Goal: Feedback & Contribution: Submit feedback/report problem

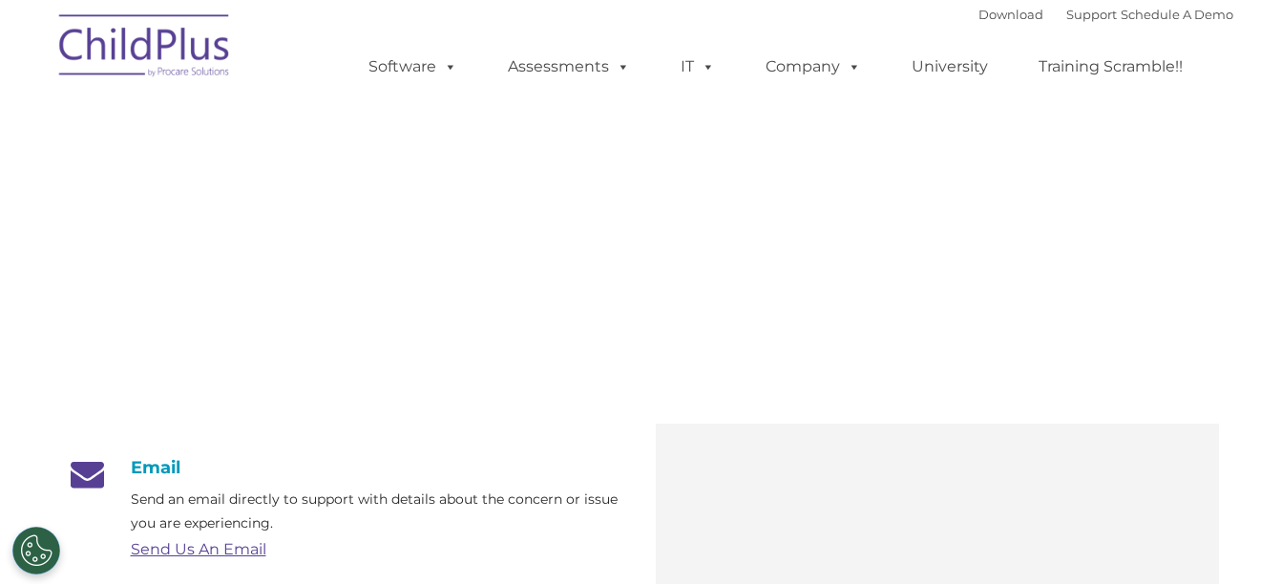
scroll to position [269, 0]
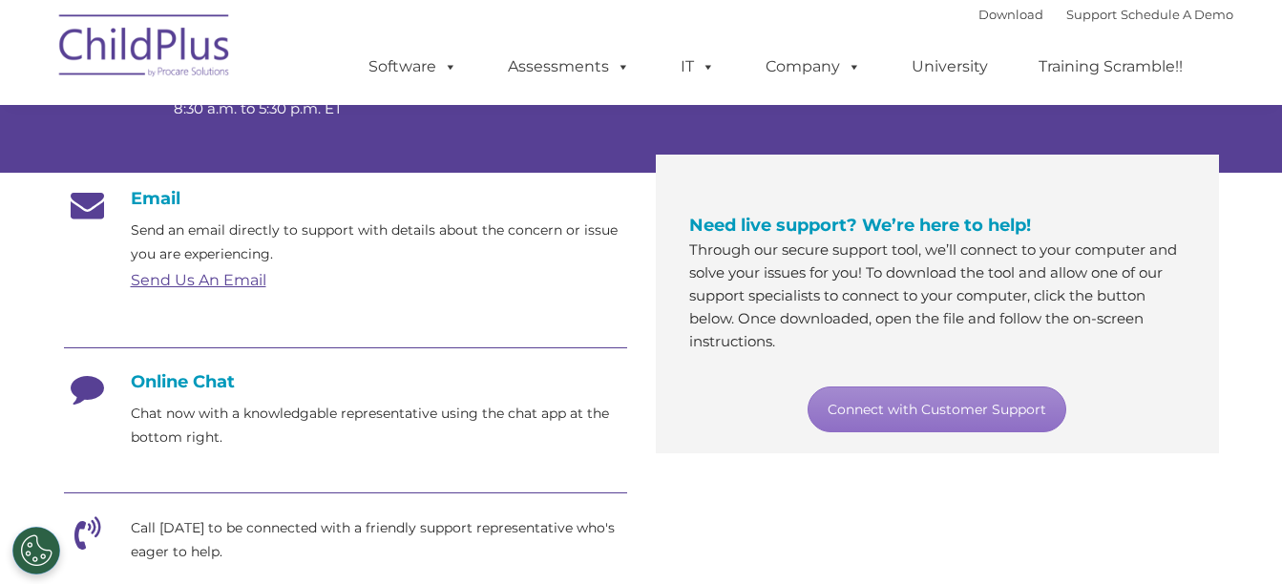
click at [234, 283] on link "Send Us An Email" at bounding box center [199, 280] width 136 height 18
click at [211, 288] on link "Send Us An Email" at bounding box center [199, 280] width 136 height 18
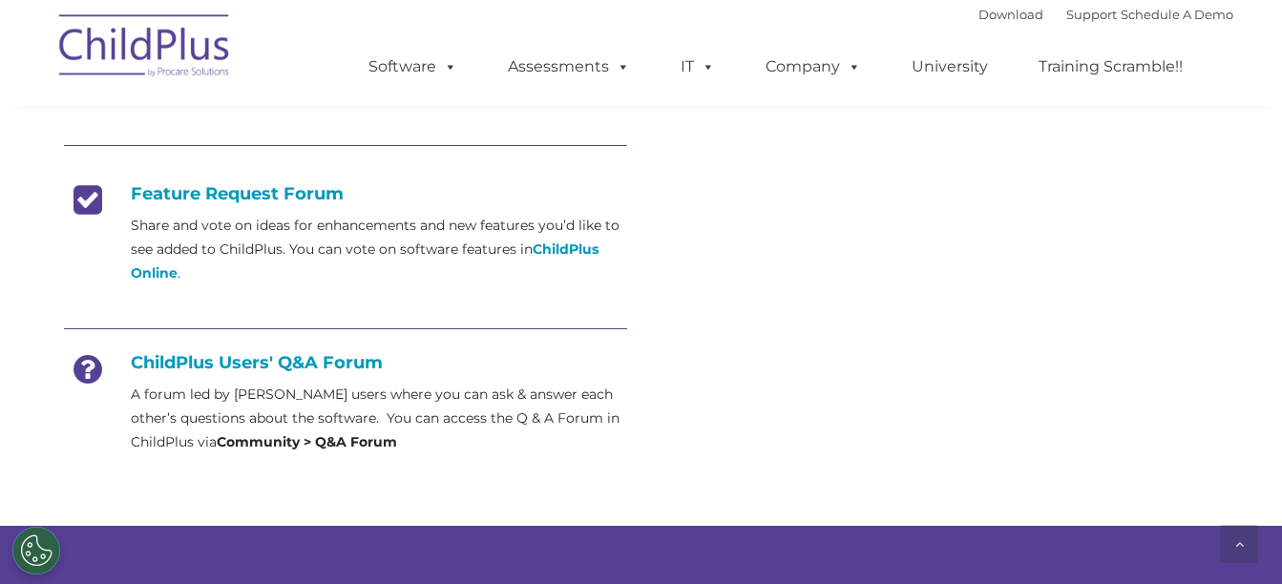
scroll to position [745, 0]
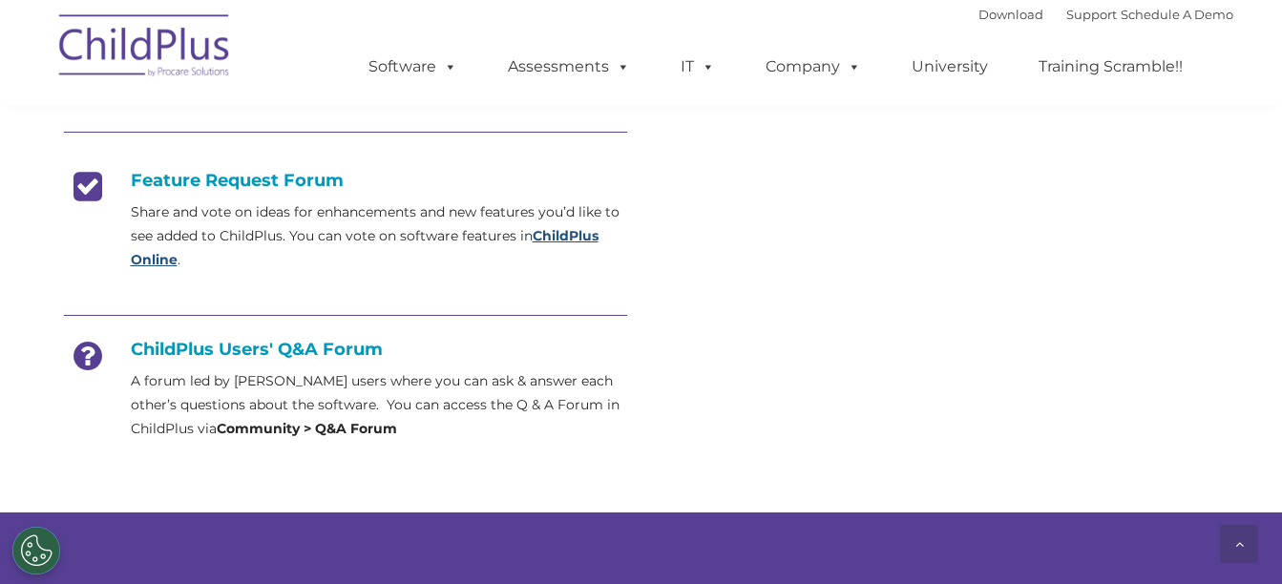
click at [556, 240] on strong "ChildPlus Online" at bounding box center [365, 247] width 468 height 41
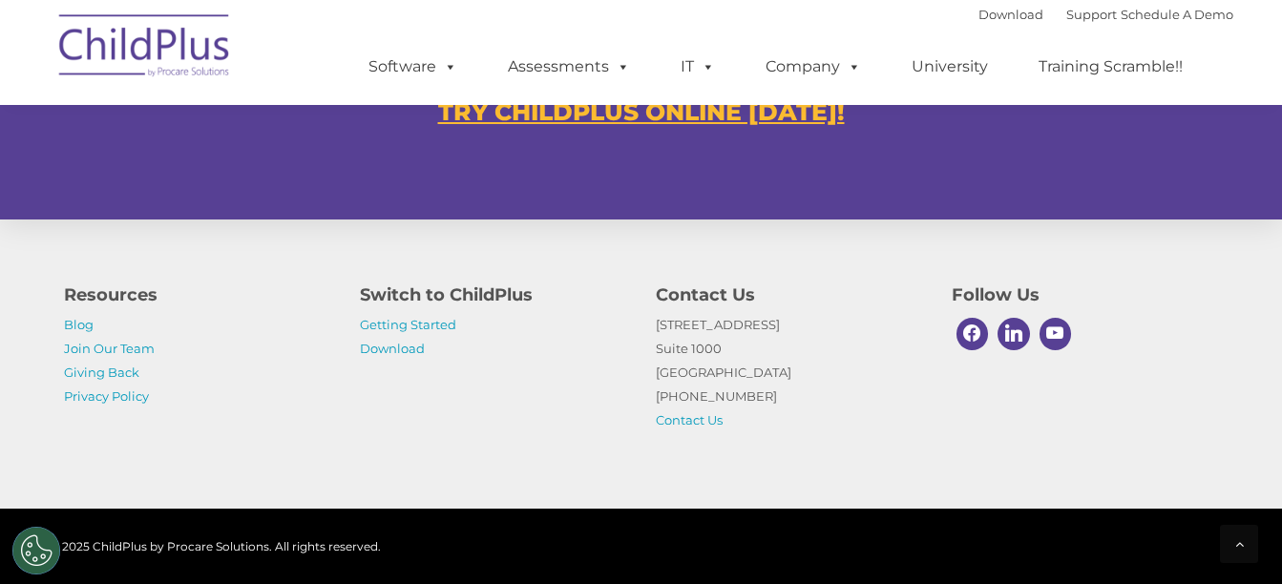
scroll to position [1295, 0]
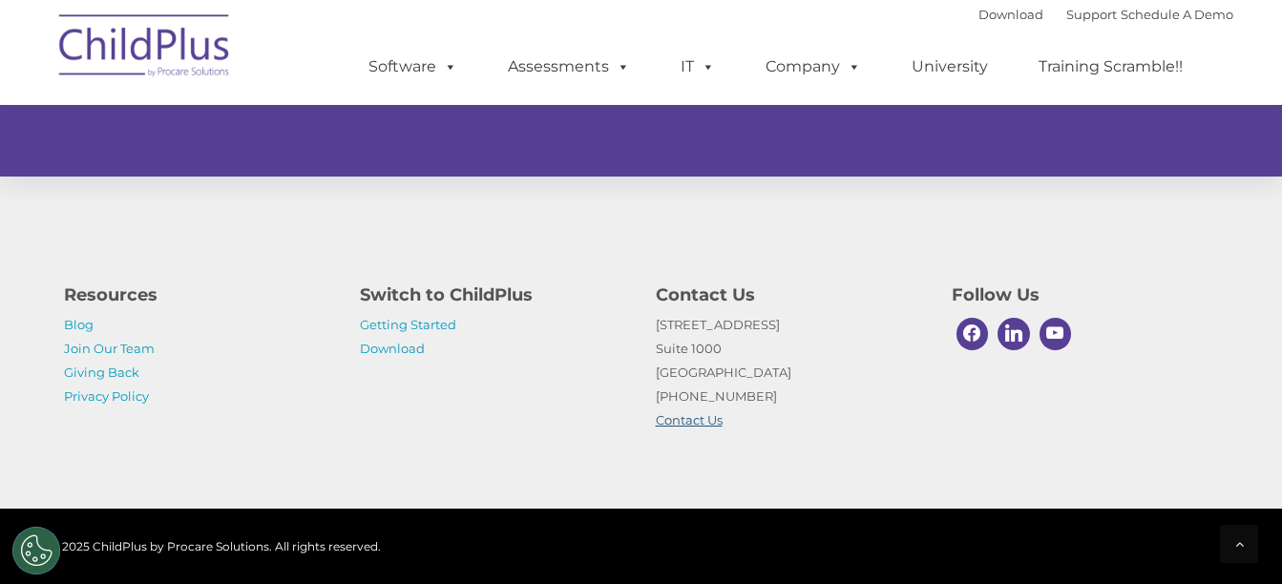
click at [677, 425] on link "Contact Us" at bounding box center [689, 419] width 67 height 15
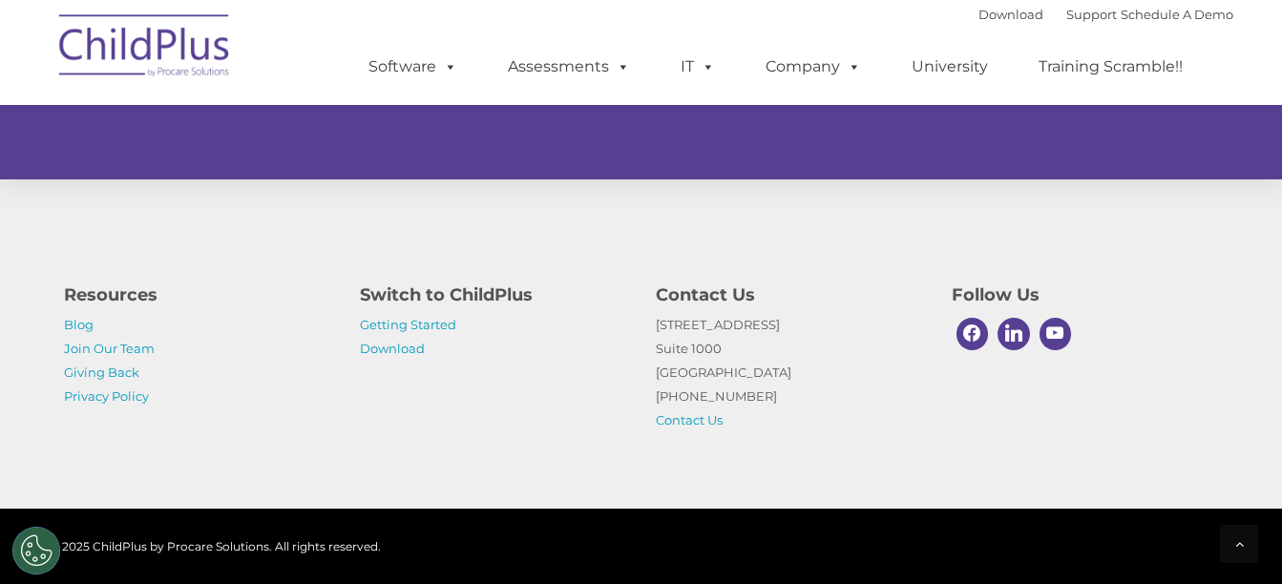
scroll to position [1295, 0]
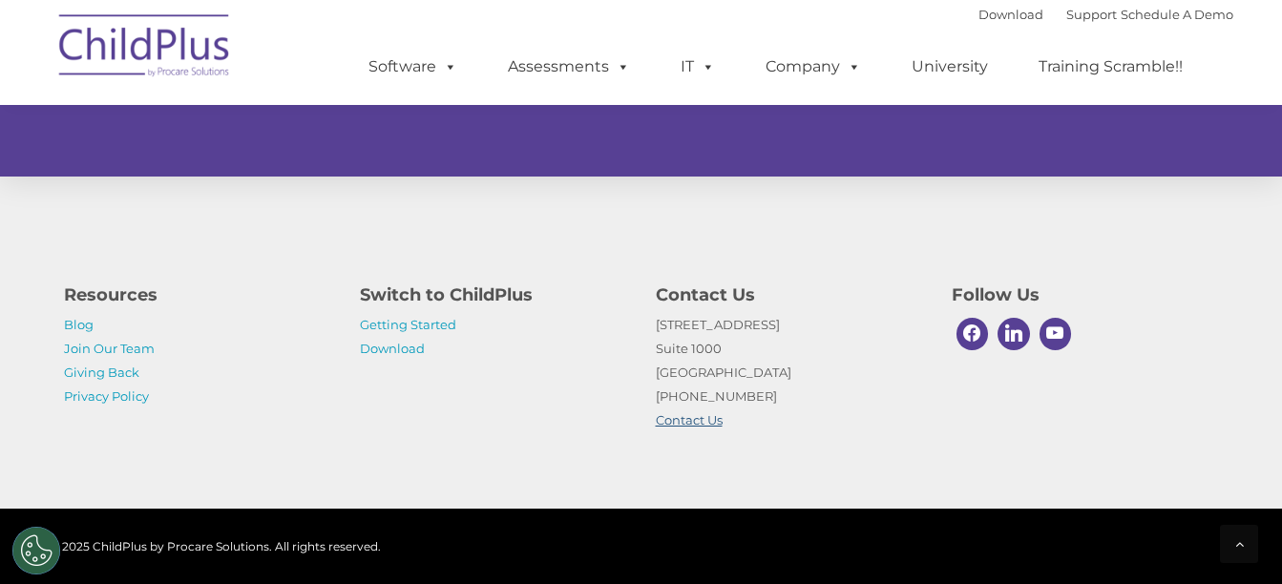
click at [667, 420] on link "Contact Us" at bounding box center [689, 419] width 67 height 15
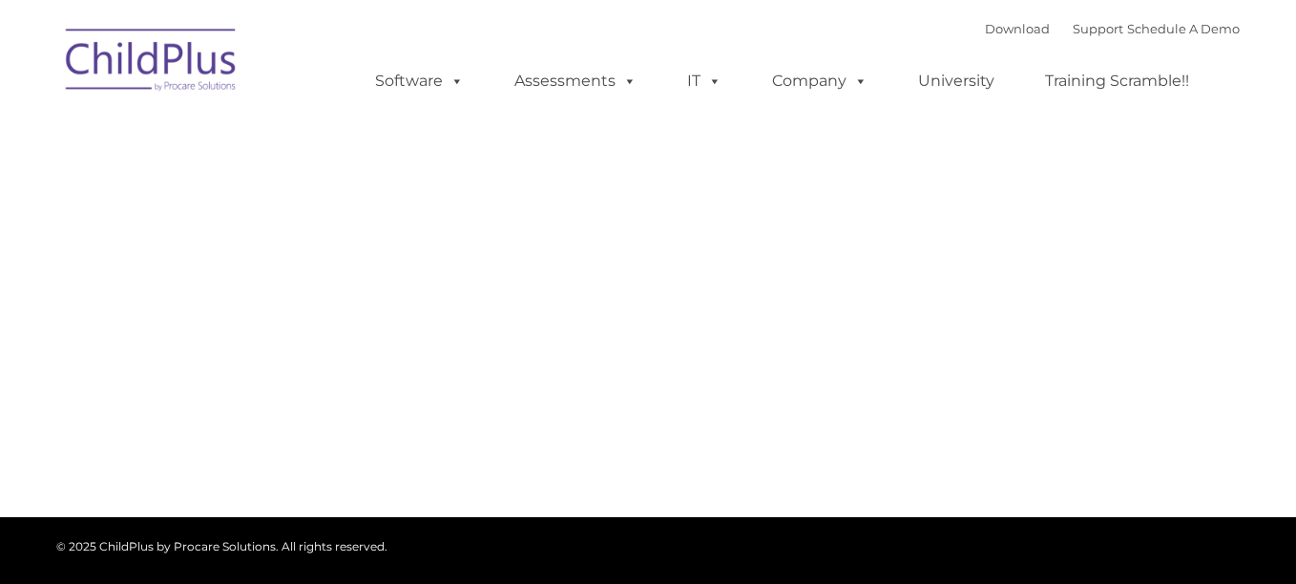
type input ""
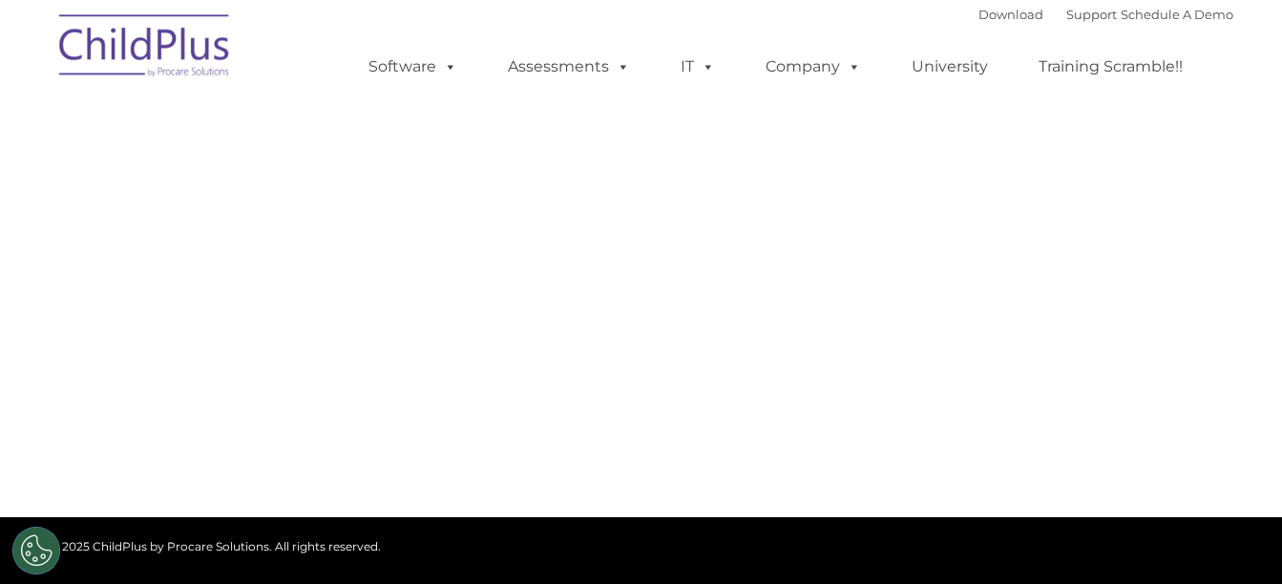
select select "MEDIUM"
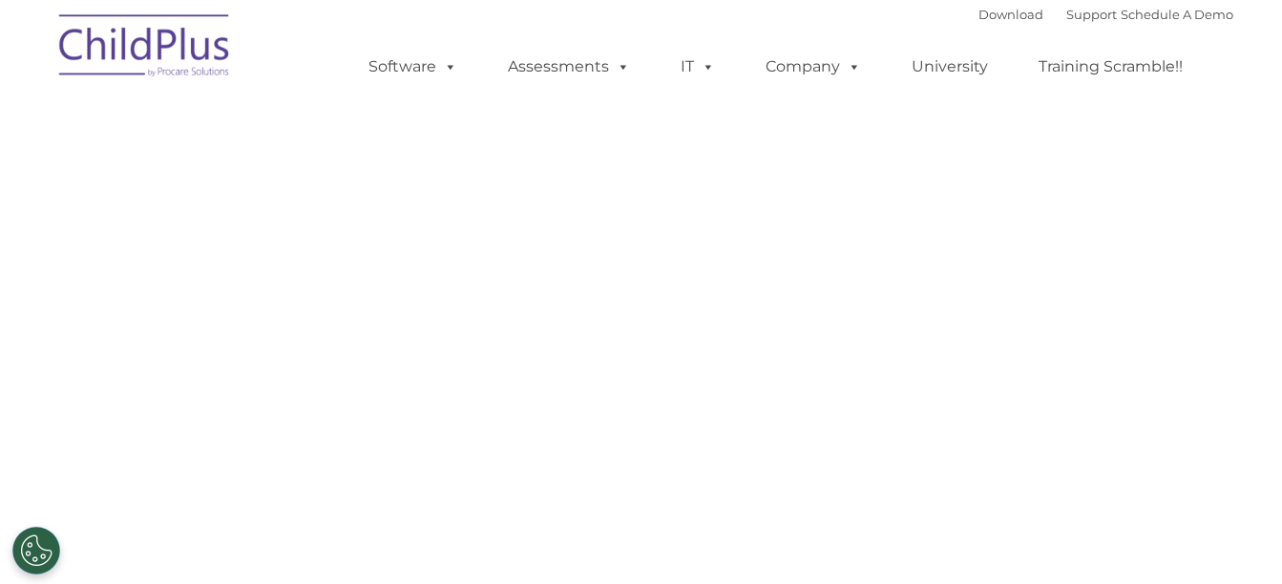
select select "MEDIUM"
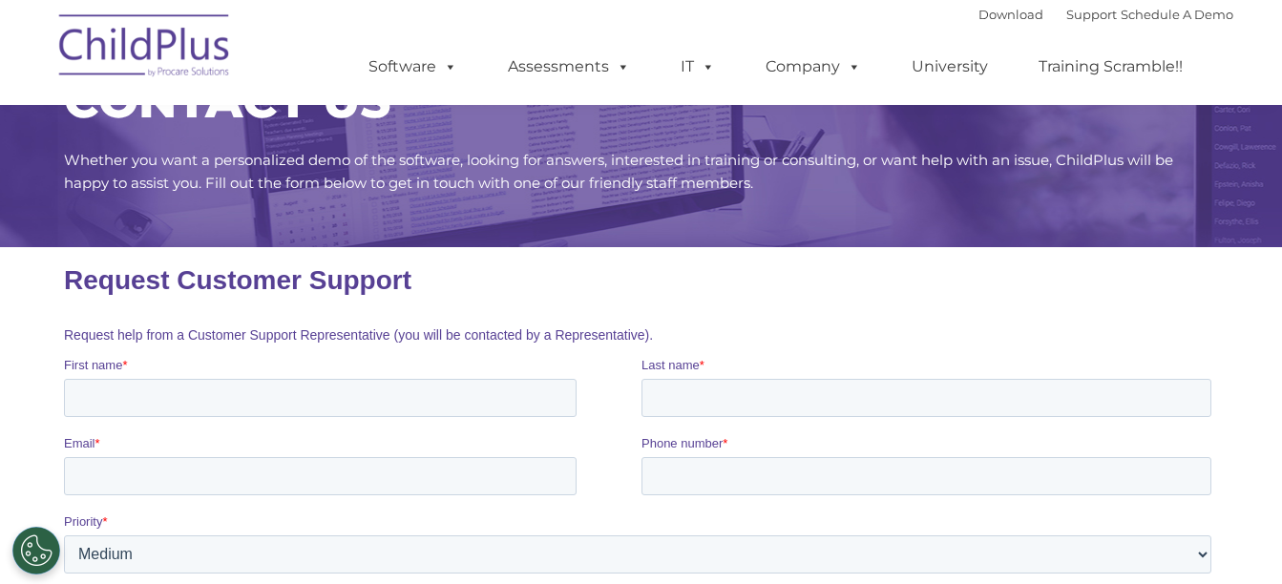
scroll to position [102, 0]
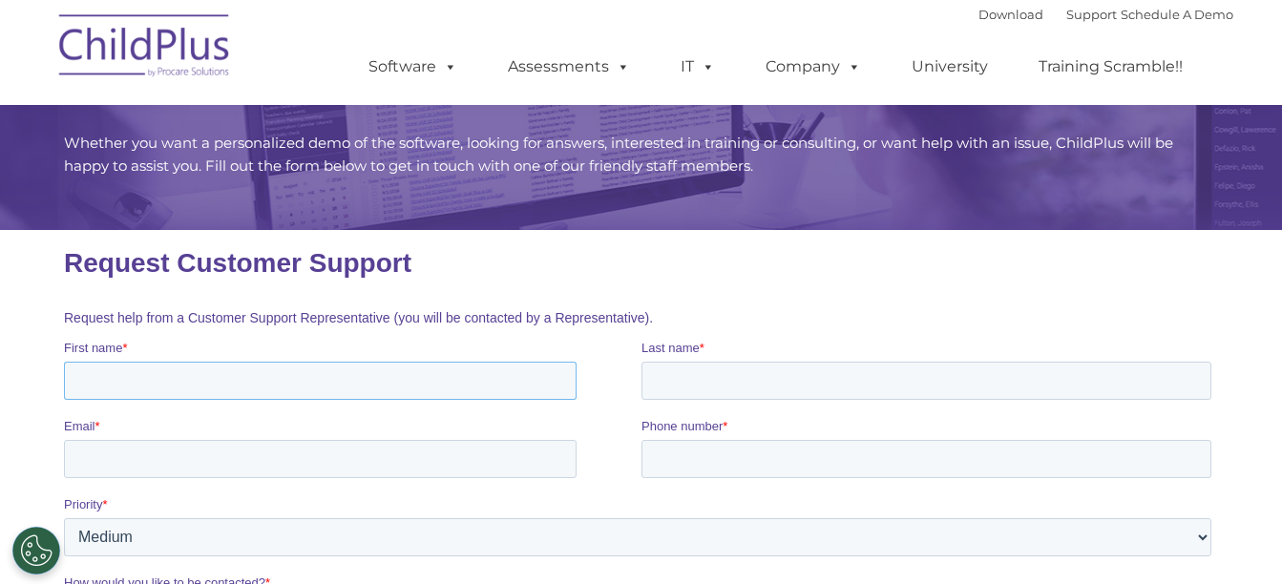
click at [388, 378] on input "First name *" at bounding box center [319, 381] width 513 height 38
type input "Lashari"
type input "Manning"
type input "lmanning-williams@nurturingdevelopment.com"
type input "17084004930"
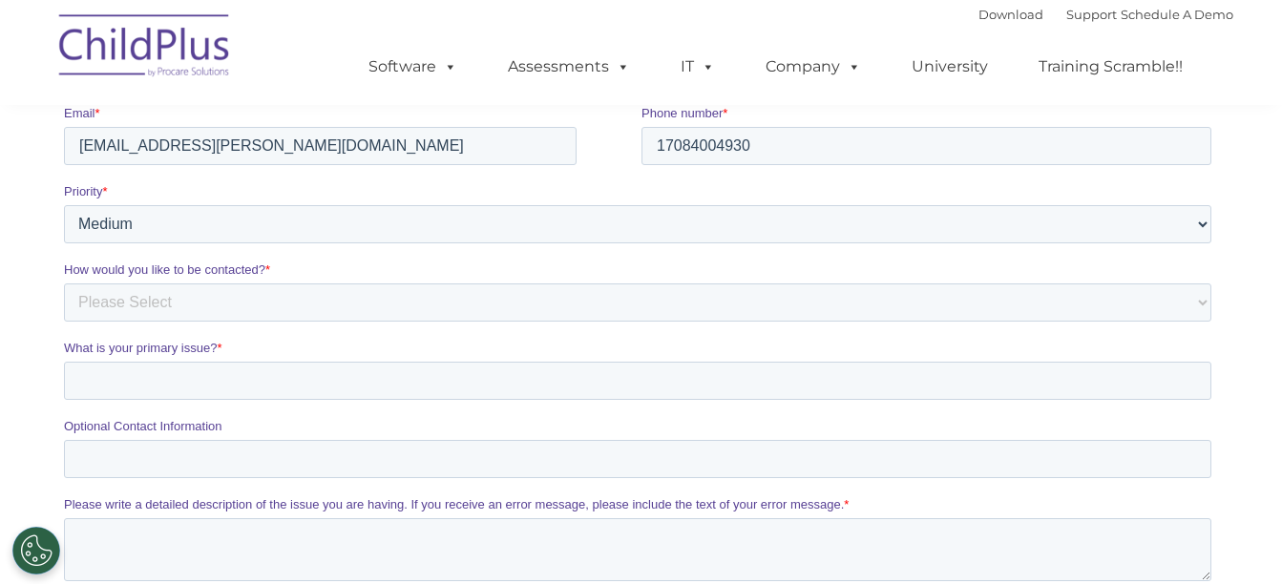
scroll to position [418, 0]
click at [1205, 220] on select "Please Select Low Medium High" at bounding box center [636, 221] width 1147 height 38
select select "HIGH"
click at [63, 241] on select "Please Select Low Medium High" at bounding box center [636, 221] width 1147 height 38
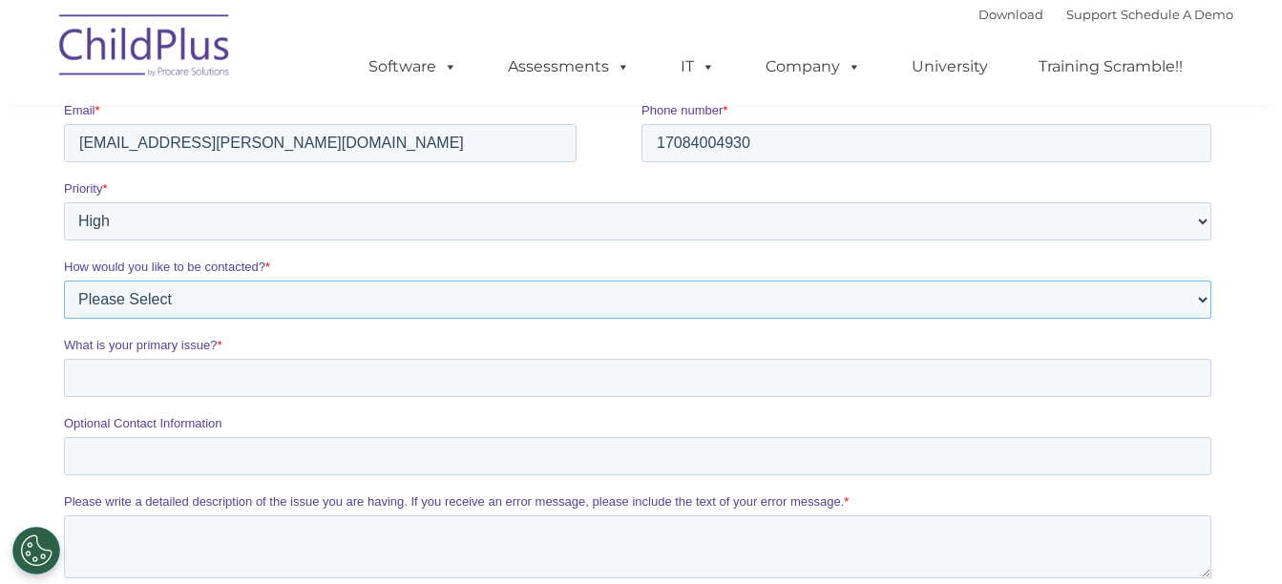
click at [1016, 307] on select "Please Select Phone Email" at bounding box center [636, 300] width 1147 height 38
select select "Email"
click at [63, 319] on select "Please Select Phone Email" at bounding box center [636, 300] width 1147 height 38
click at [969, 382] on input "What is your primary issue? *" at bounding box center [636, 378] width 1147 height 38
type input "Getting into my Childplus account"
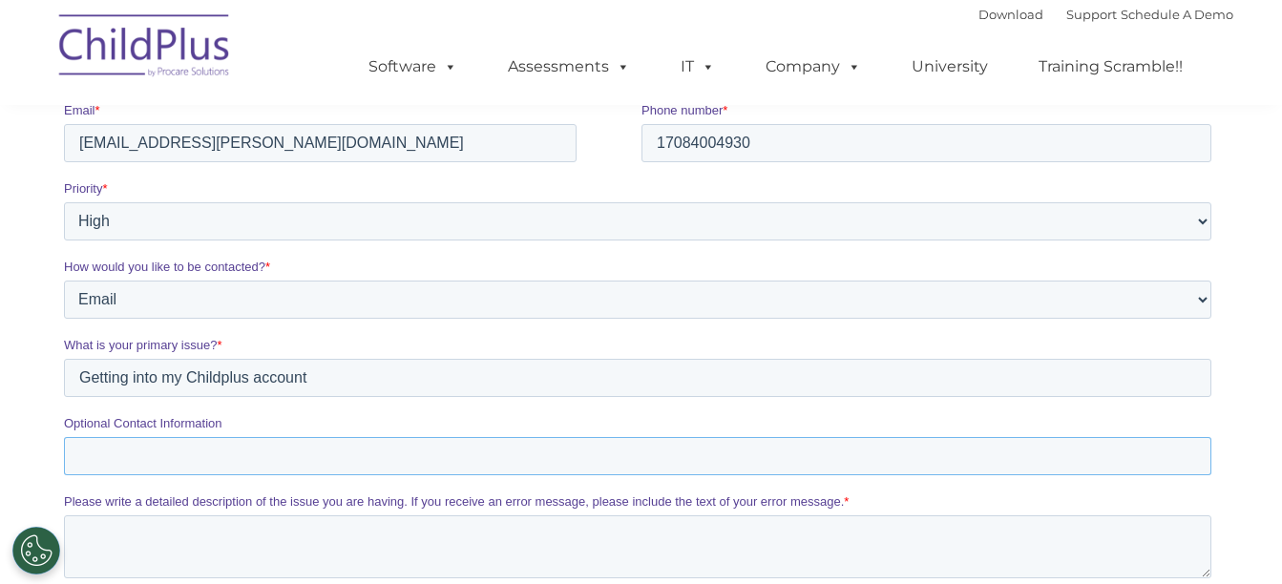
click at [922, 462] on input "Optional Contact Information" at bounding box center [636, 456] width 1147 height 38
click at [131, 454] on input "708868 5343" at bounding box center [636, 456] width 1147 height 38
click at [135, 457] on input "708868 5343" at bounding box center [636, 456] width 1147 height 38
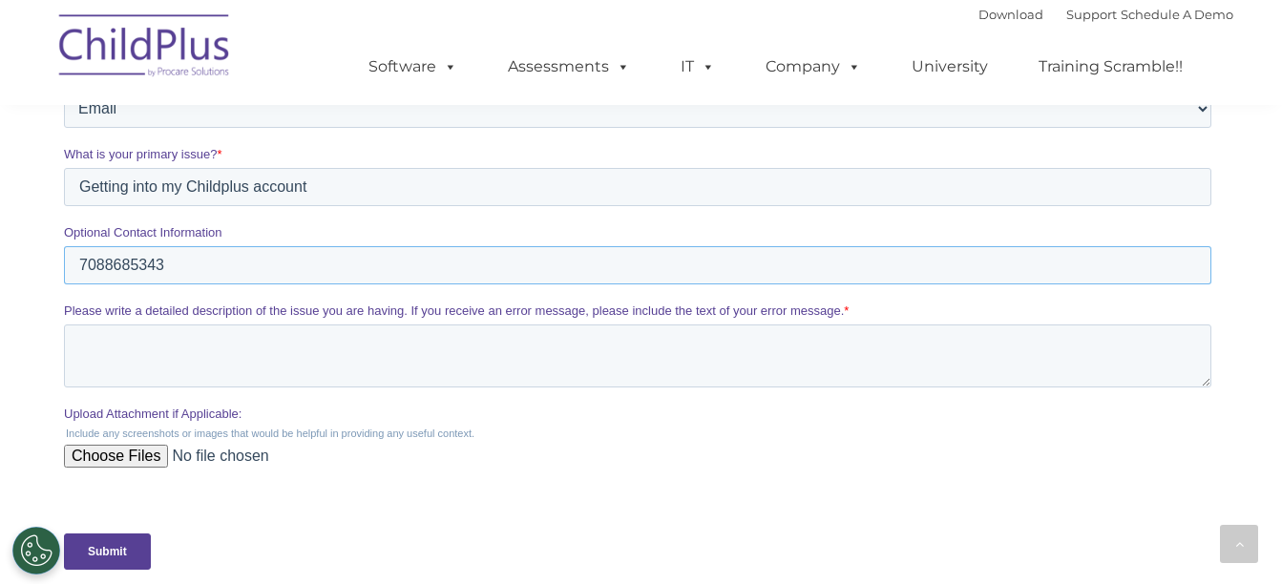
scroll to position [615, 0]
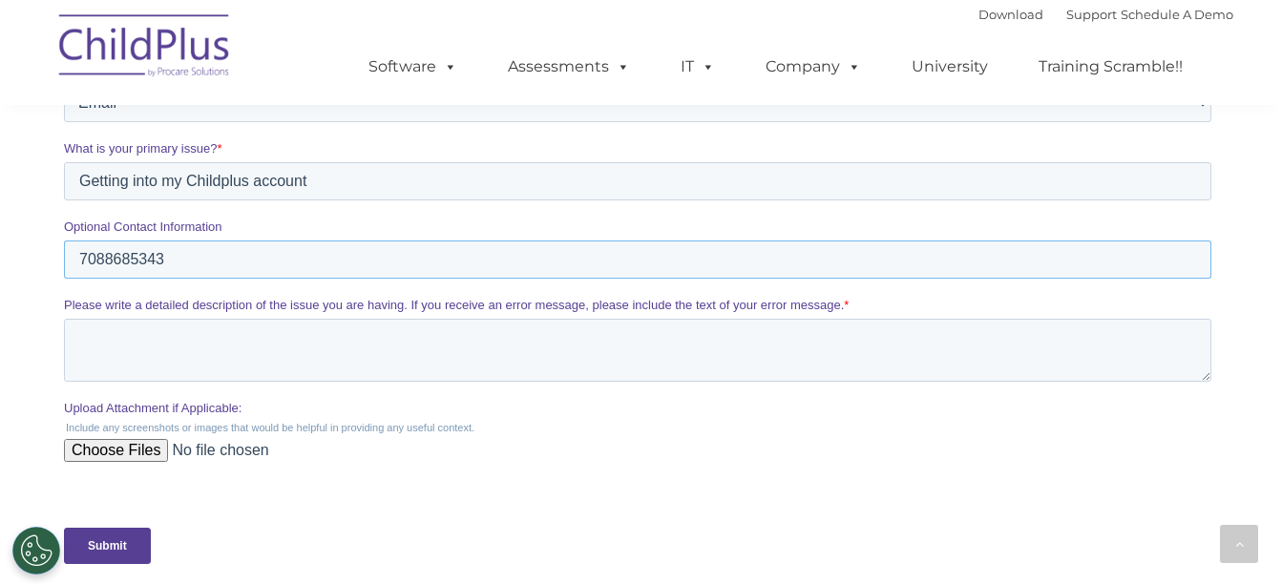
type input "7088685343"
click at [580, 356] on textarea "Please write a detailed description of the issue you are having. If you receive…" at bounding box center [636, 350] width 1147 height 63
type textarea "h"
type textarea "G"
type textarea "h"
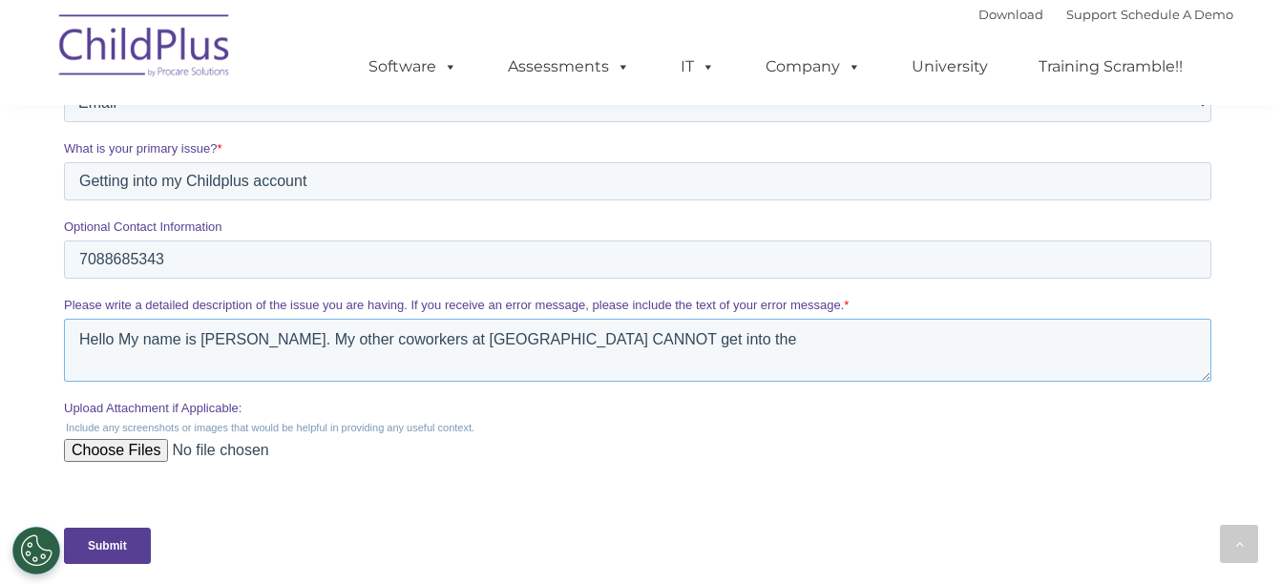
click at [640, 342] on textarea "Hello My name is Lashari Manning. My other coworkers at Nurturing Development l…" at bounding box center [636, 350] width 1147 height 63
click at [706, 345] on textarea "Hello My name is Lashari Manning. My other coworkers at Nurturing Development L…" at bounding box center [636, 350] width 1147 height 63
click at [924, 345] on textarea "Hello My name is Lashari Manning. My other coworkers at Nurturing Development L…" at bounding box center [636, 350] width 1147 height 63
type textarea "Hello My name is Lashari Manning. My other coworkers at Nurturing Development L…"
click at [102, 549] on input "Submit" at bounding box center [106, 546] width 87 height 36
